Goal: Find specific page/section: Find specific page/section

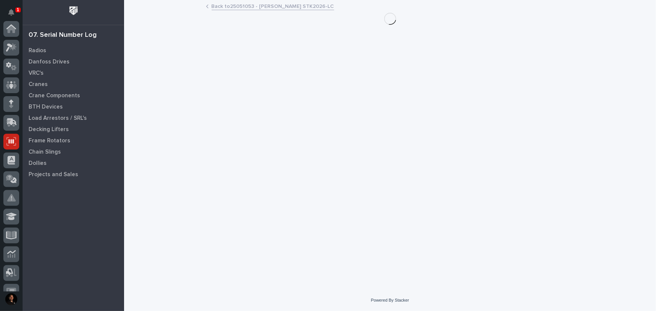
scroll to position [113, 0]
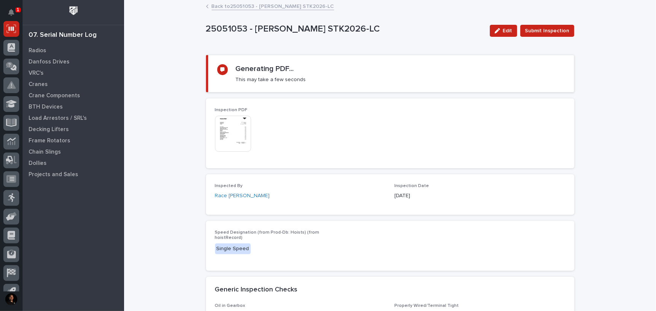
click at [237, 135] on img at bounding box center [233, 134] width 36 height 36
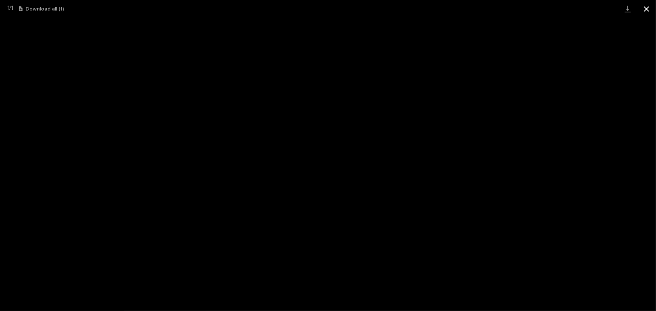
click at [644, 8] on button "Close gallery" at bounding box center [646, 9] width 19 height 18
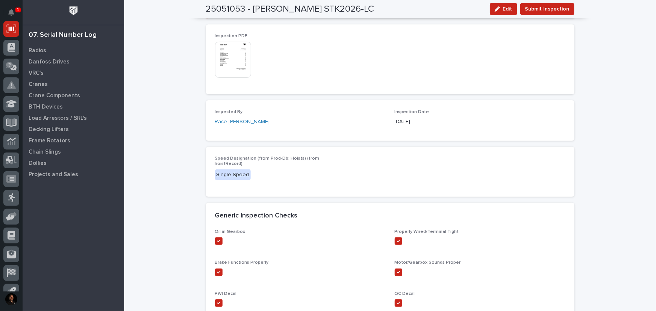
scroll to position [0, 0]
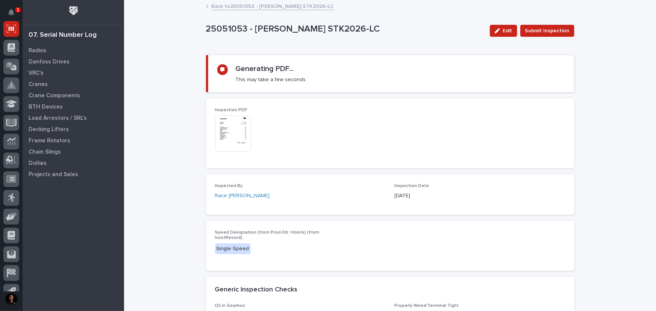
click at [232, 6] on link "Back to 25051053 - [PERSON_NAME] STK2026-LC" at bounding box center [273, 6] width 123 height 9
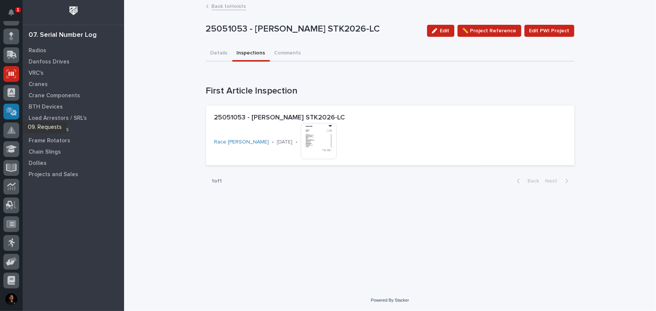
scroll to position [10, 0]
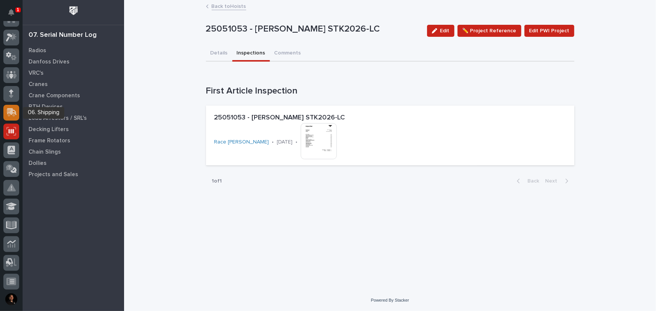
click at [11, 110] on icon at bounding box center [12, 111] width 10 height 7
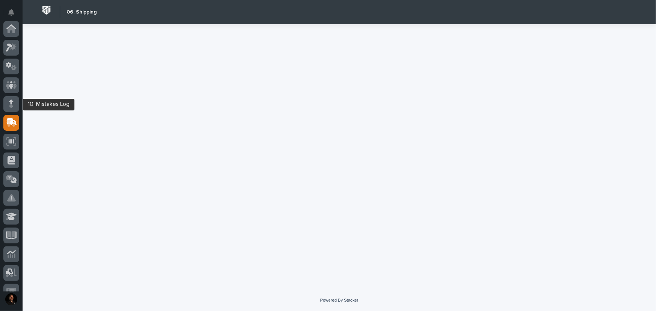
scroll to position [94, 0]
